Goal: Information Seeking & Learning: Learn about a topic

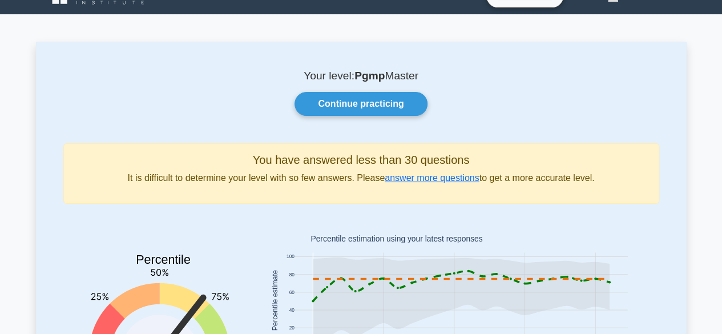
scroll to position [11, 0]
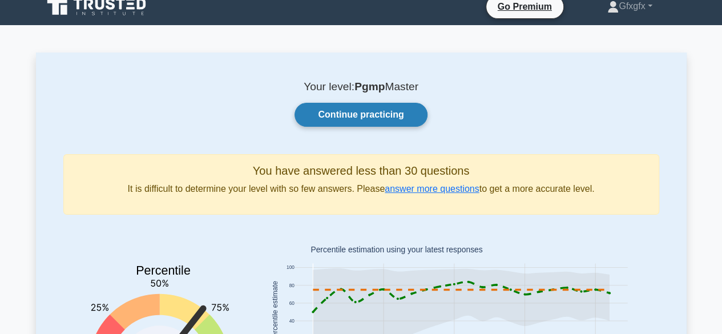
click at [384, 118] on link "Continue practicing" at bounding box center [361, 115] width 132 height 24
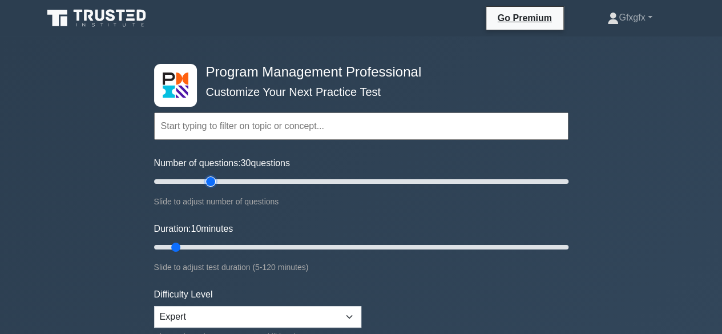
drag, startPoint x: 170, startPoint y: 183, endPoint x: 213, endPoint y: 179, distance: 43.0
type input "30"
click at [213, 179] on input "Number of questions: 30 questions" at bounding box center [361, 182] width 415 height 14
drag, startPoint x: 179, startPoint y: 245, endPoint x: 242, endPoint y: 238, distance: 63.8
type input "30"
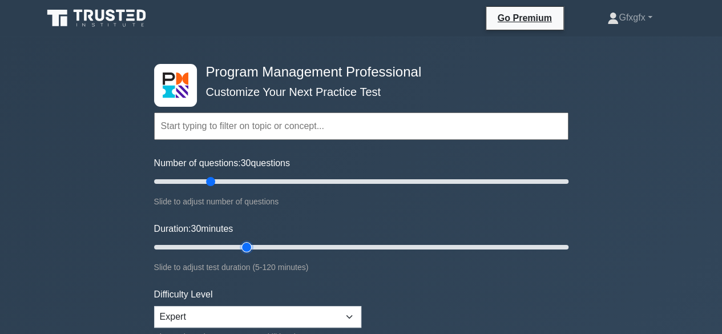
click at [242, 240] on input "Duration: 30 minutes" at bounding box center [361, 247] width 415 height 14
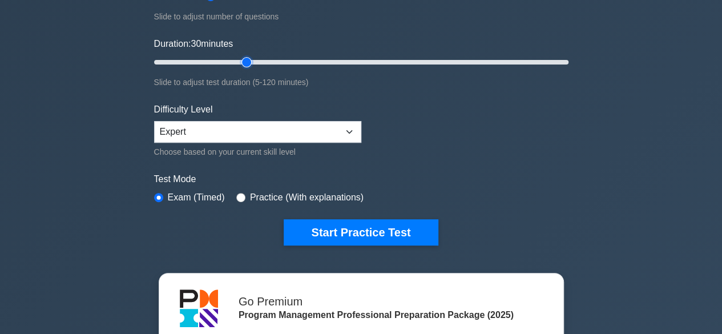
scroll to position [188, 0]
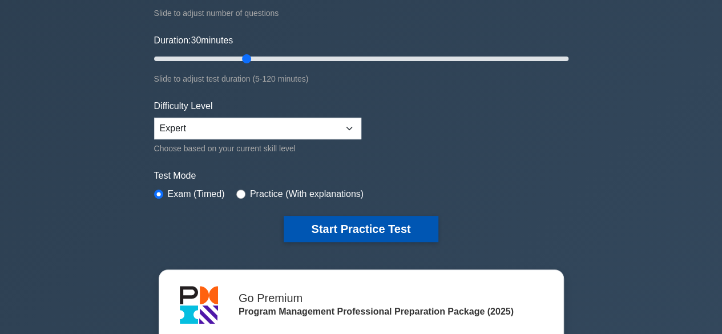
click at [347, 236] on button "Start Practice Test" at bounding box center [361, 229] width 154 height 26
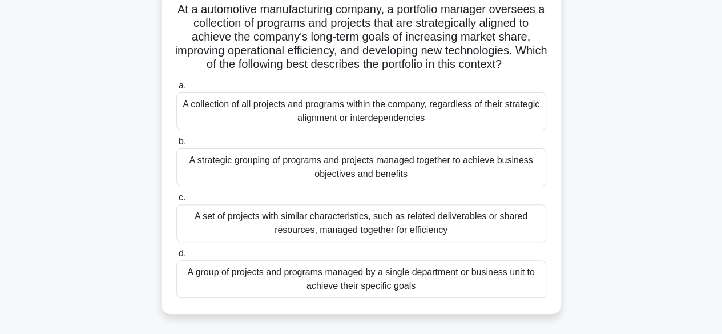
scroll to position [83, 0]
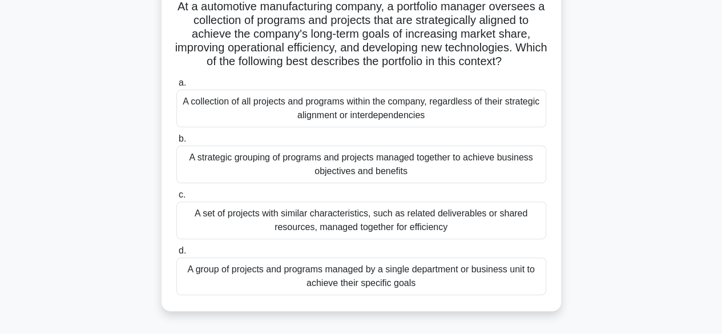
click at [363, 170] on div "A strategic grouping of programs and projects managed together to achieve busin…" at bounding box center [361, 165] width 370 height 38
click at [176, 143] on input "b. A strategic grouping of programs and projects managed together to achieve bu…" at bounding box center [176, 138] width 0 height 7
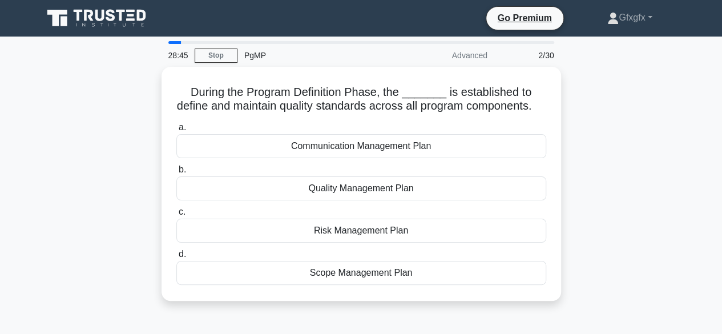
scroll to position [0, 0]
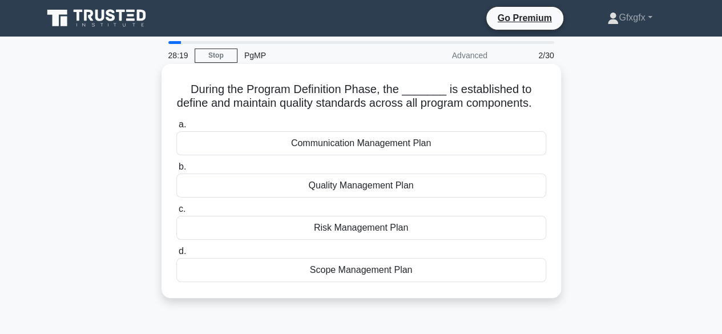
click at [365, 198] on div "Quality Management Plan" at bounding box center [361, 186] width 370 height 24
click at [176, 171] on input "b. Quality Management Plan" at bounding box center [176, 166] width 0 height 7
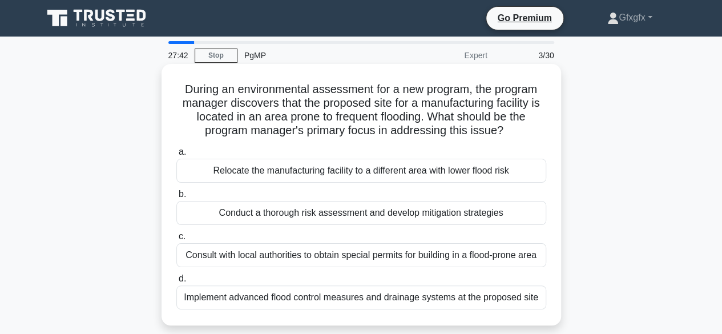
click at [352, 215] on div "Conduct a thorough risk assessment and develop mitigation strategies" at bounding box center [361, 213] width 370 height 24
click at [176, 198] on input "b. Conduct a thorough risk assessment and develop mitigation strategies" at bounding box center [176, 194] width 0 height 7
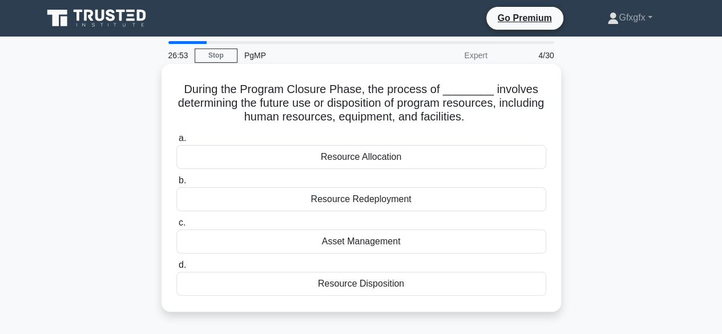
click at [359, 246] on div "Asset Management" at bounding box center [361, 242] width 370 height 24
click at [176, 227] on input "c. Asset Management" at bounding box center [176, 222] width 0 height 7
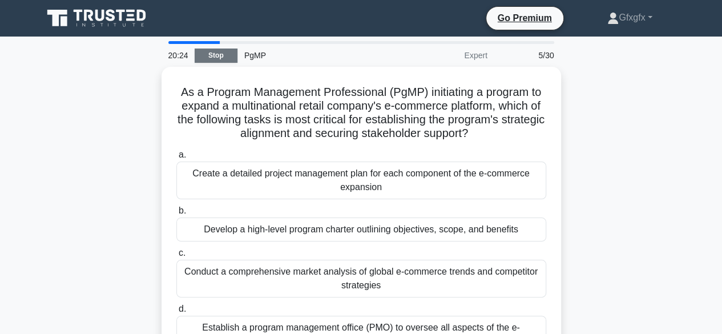
click at [214, 51] on link "Stop" at bounding box center [216, 56] width 43 height 14
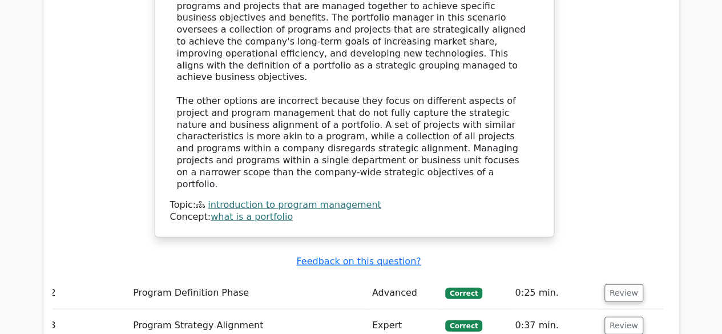
scroll to position [1313, 0]
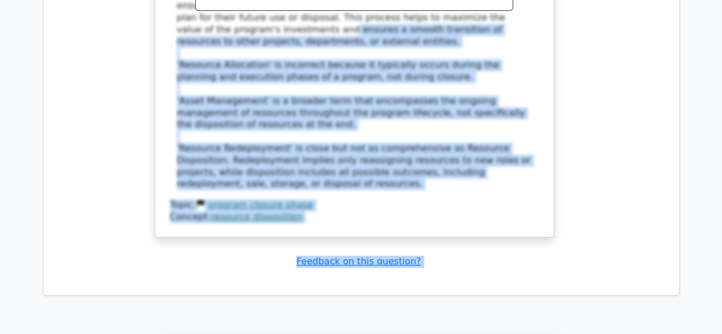
scroll to position [2128, 0]
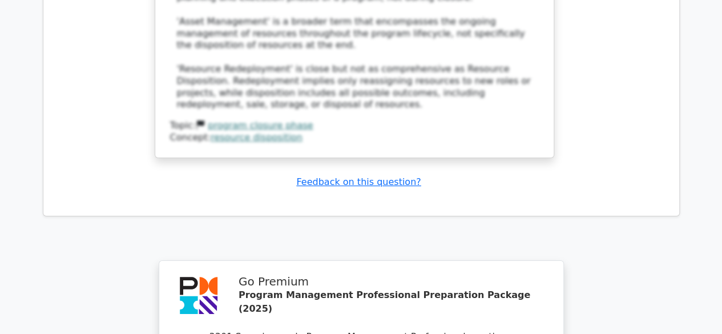
drag, startPoint x: 559, startPoint y: 198, endPoint x: 617, endPoint y: 103, distance: 111.3
drag, startPoint x: 608, startPoint y: 49, endPoint x: 605, endPoint y: 71, distance: 22.4
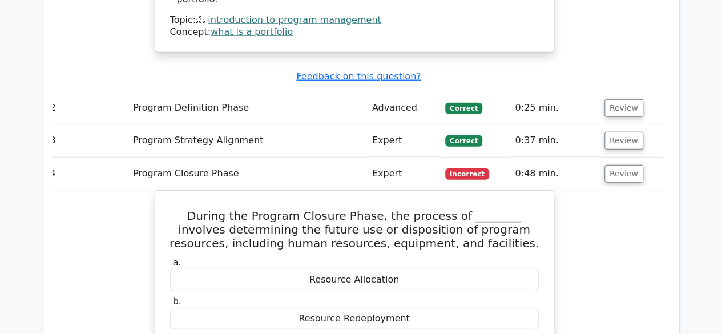
scroll to position [1486, 0]
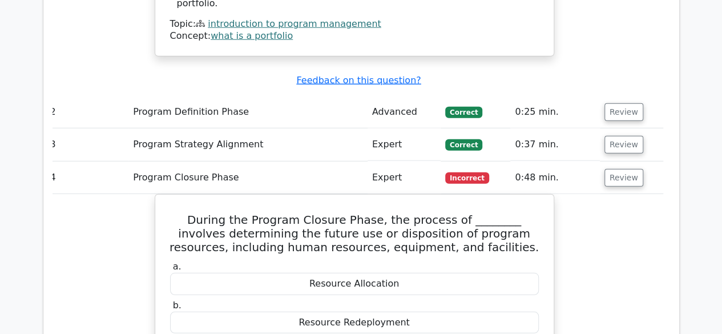
click at [605, 162] on td "Review" at bounding box center [631, 178] width 63 height 33
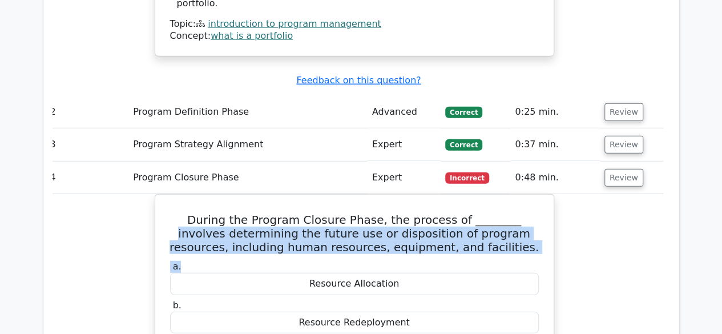
drag, startPoint x: 604, startPoint y: 116, endPoint x: 605, endPoint y: 159, distance: 43.4
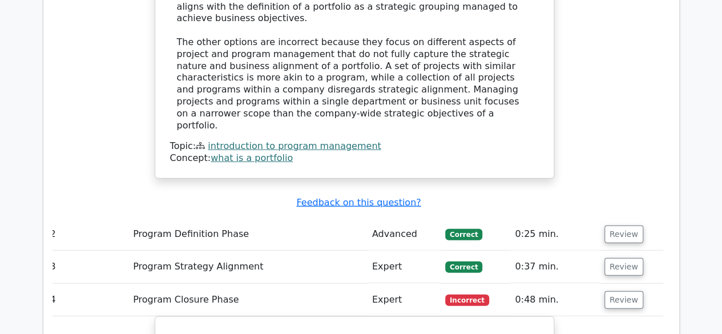
scroll to position [1359, 0]
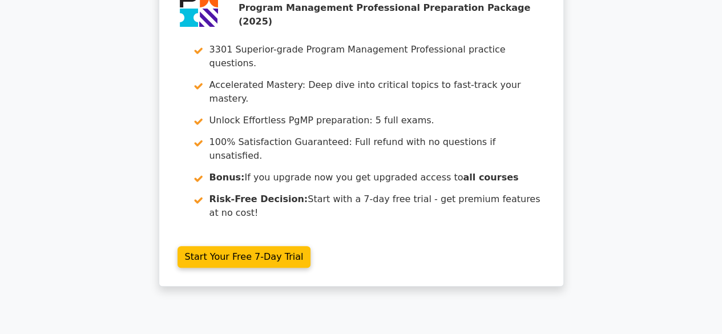
scroll to position [0, 0]
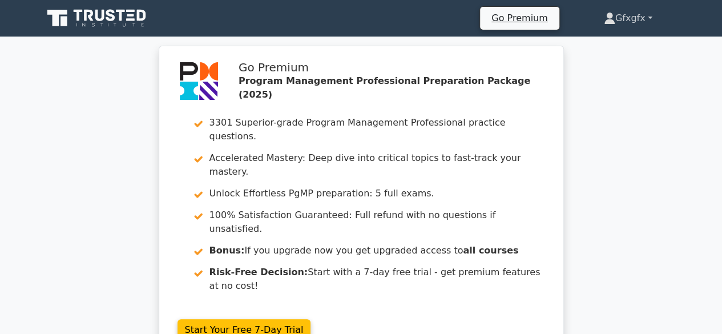
click at [645, 19] on link "Gfxgfx" at bounding box center [628, 18] width 103 height 23
click at [606, 45] on link "Profile" at bounding box center [622, 45] width 90 height 18
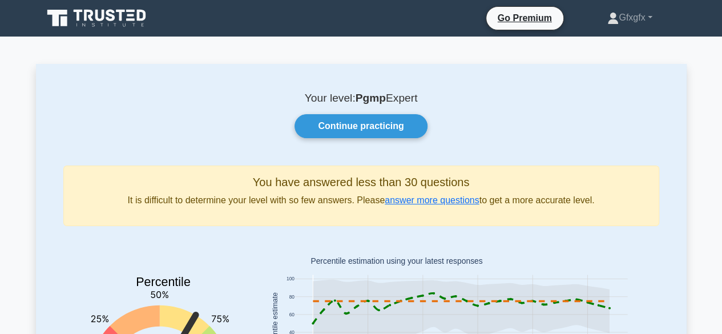
scroll to position [5, 0]
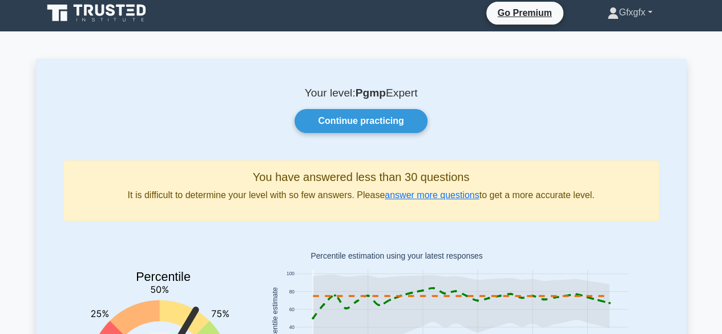
click at [625, 13] on link "Gfxgfx" at bounding box center [629, 12] width 99 height 23
click at [596, 55] on link "Settings" at bounding box center [626, 58] width 90 height 18
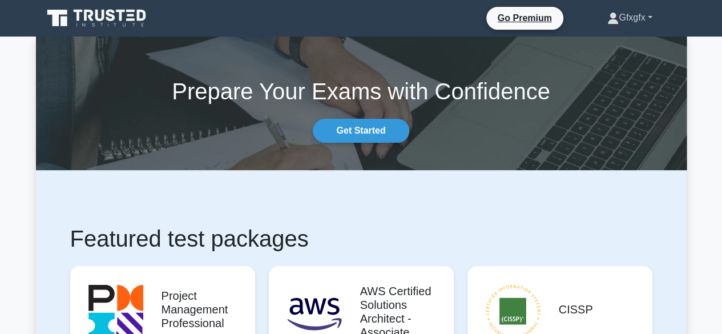
click at [613, 25] on link "Gfxgfx" at bounding box center [629, 17] width 99 height 23
